Goal: Transaction & Acquisition: Purchase product/service

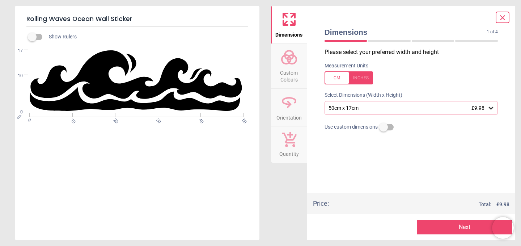
click at [387, 111] on div "50cm x 17cm £9.98" at bounding box center [408, 108] width 160 height 6
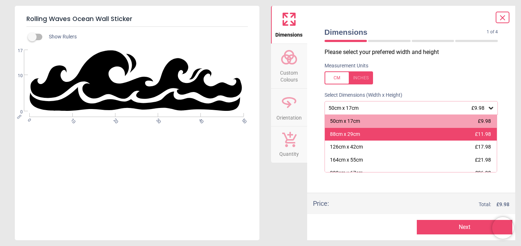
click at [404, 133] on div "88cm x 29cm £11.98" at bounding box center [411, 134] width 172 height 13
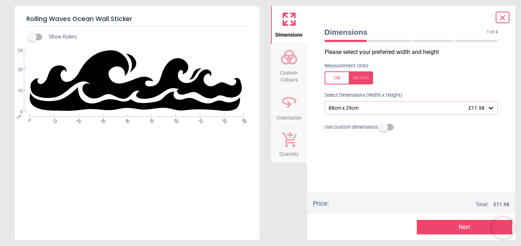
click at [419, 110] on div "88cm x 29cm £11.98" at bounding box center [408, 108] width 160 height 6
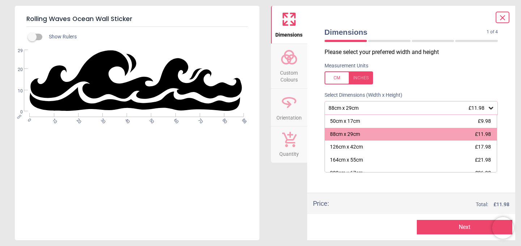
click at [419, 110] on div "88cm x 29cm £11.98" at bounding box center [408, 108] width 160 height 6
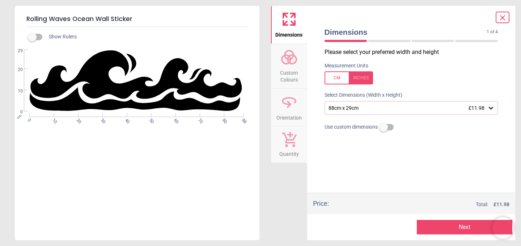
click at [490, 108] on icon at bounding box center [491, 108] width 4 height 3
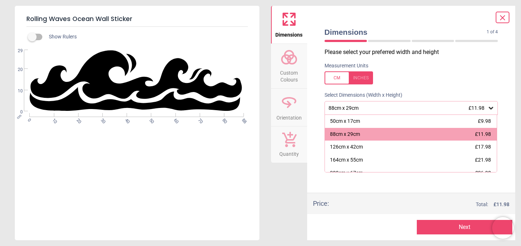
click at [490, 108] on icon at bounding box center [491, 108] width 4 height 3
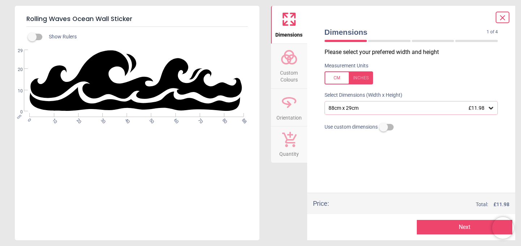
click at [365, 72] on div at bounding box center [349, 77] width 48 height 13
click at [490, 107] on icon at bounding box center [490, 107] width 7 height 7
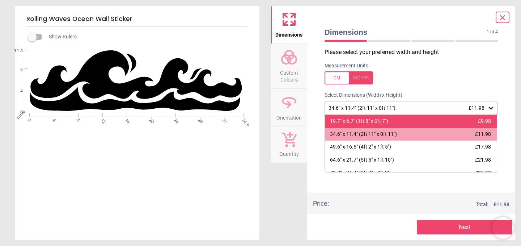
click at [474, 117] on div "19.7" x 6.7" (1ft 8" x 0ft 7") £9.98" at bounding box center [411, 121] width 172 height 13
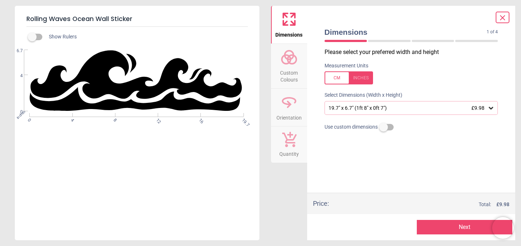
click at [285, 74] on span "Custom Colours" at bounding box center [289, 75] width 35 height 18
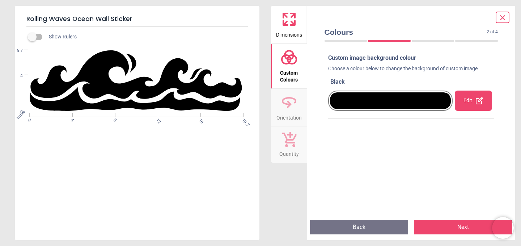
click at [473, 100] on div "Edit" at bounding box center [473, 100] width 37 height 20
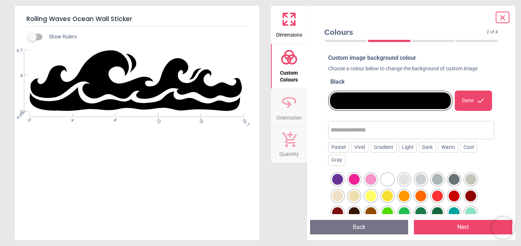
click at [336, 178] on div at bounding box center [337, 179] width 11 height 11
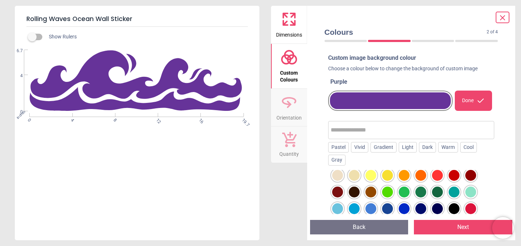
scroll to position [21, 0]
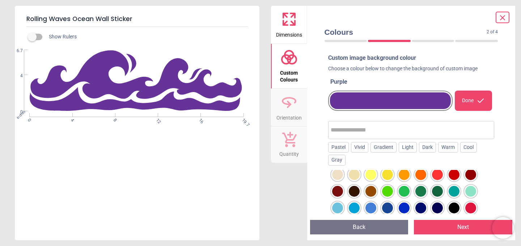
click at [384, 206] on div at bounding box center [387, 207] width 11 height 11
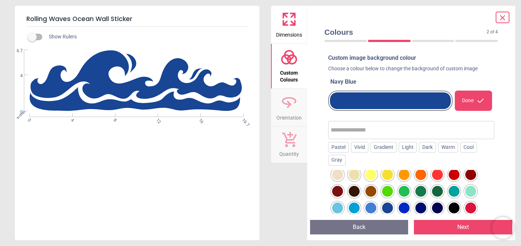
click at [406, 207] on div at bounding box center [404, 207] width 11 height 11
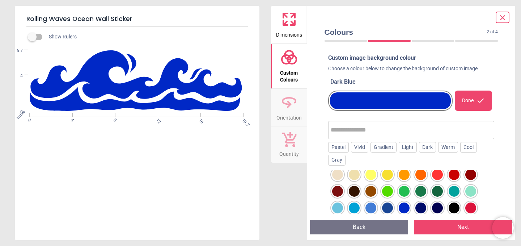
click at [431, 229] on button "Next" at bounding box center [463, 227] width 98 height 14
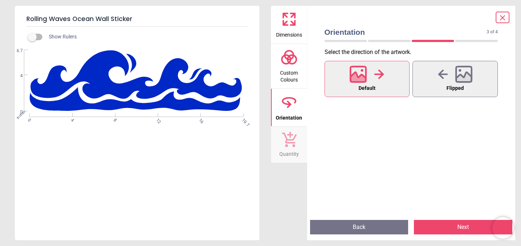
click at [443, 226] on button "Next" at bounding box center [463, 227] width 98 height 14
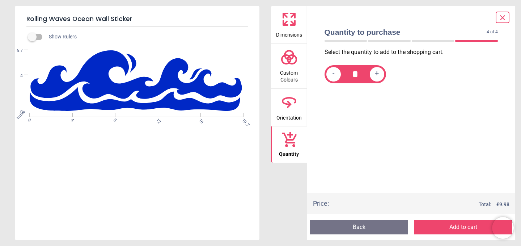
click at [377, 72] on span "+" at bounding box center [377, 73] width 4 height 9
type input "*"
